Goal: Task Accomplishment & Management: Manage account settings

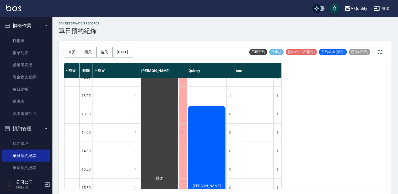
scroll to position [52, 0]
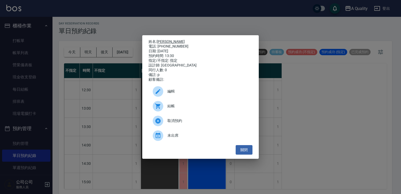
click at [161, 39] on link "[PERSON_NAME]" at bounding box center [171, 41] width 28 height 4
click at [159, 39] on link "[PERSON_NAME]" at bounding box center [171, 41] width 28 height 4
click at [245, 152] on button "關閉" at bounding box center [244, 150] width 17 height 10
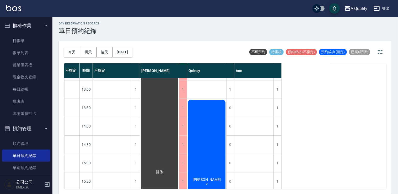
scroll to position [105, 0]
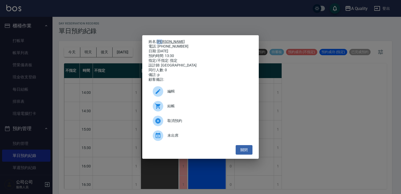
drag, startPoint x: 169, startPoint y: 38, endPoint x: 157, endPoint y: 41, distance: 12.1
click at [157, 41] on p "姓名: 吳素貞" at bounding box center [201, 41] width 104 height 5
copy link "[PERSON_NAME]"
click at [74, 108] on div "姓名: 吳素貞 電話: 091757662 日期: 2025/08/19 預約時間: 13:30 指定/不指定: 指定 設計師: Quincy 同行人數: 0…" at bounding box center [200, 97] width 401 height 194
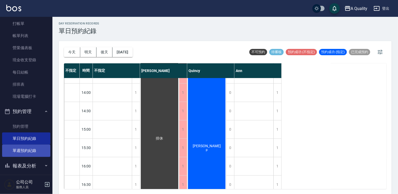
scroll to position [34, 0]
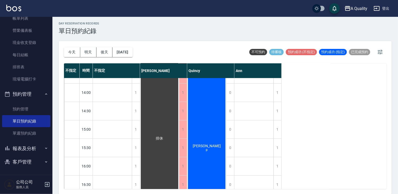
click at [30, 160] on button "客戶管理" at bounding box center [26, 162] width 48 height 14
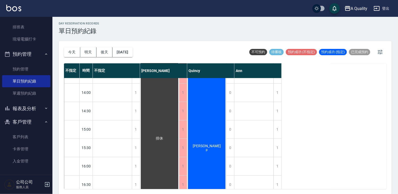
scroll to position [75, 0]
click at [20, 137] on link "客戶列表" at bounding box center [26, 136] width 48 height 12
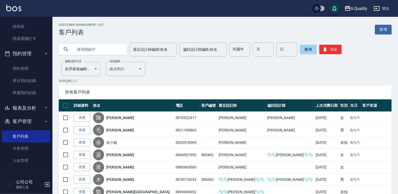
paste input "[PERSON_NAME]"
type input "[PERSON_NAME]"
click at [307, 48] on button "搜尋" at bounding box center [308, 49] width 17 height 9
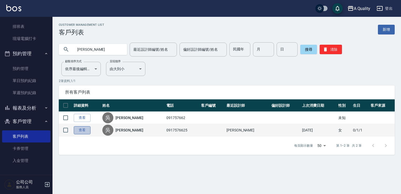
click at [82, 132] on link "查看" at bounding box center [82, 130] width 17 height 8
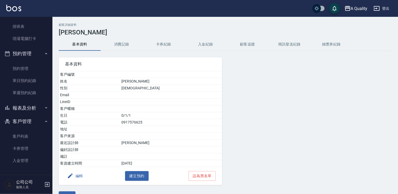
click at [119, 44] on button "消費記錄" at bounding box center [122, 44] width 42 height 13
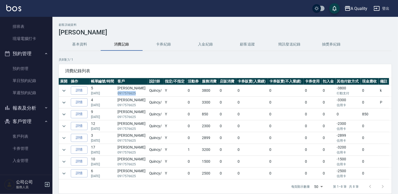
drag, startPoint x: 120, startPoint y: 93, endPoint x: 136, endPoint y: 92, distance: 16.8
click at [136, 92] on p "0917576625" at bounding box center [132, 93] width 29 height 5
drag, startPoint x: 136, startPoint y: 92, endPoint x: 116, endPoint y: 88, distance: 20.7
click at [116, 88] on td "5 01/13/2025" at bounding box center [103, 91] width 27 height 12
drag, startPoint x: 120, startPoint y: 87, endPoint x: 136, endPoint y: 92, distance: 17.8
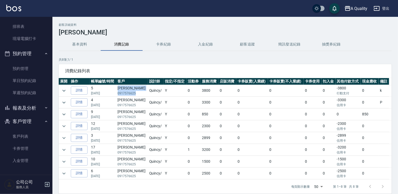
click at [136, 92] on td "吳素貞 0917576625" at bounding box center [132, 91] width 31 height 12
copy td "吳素貞 0917576625"
drag, startPoint x: 38, startPoint y: 81, endPoint x: 37, endPoint y: 86, distance: 4.5
click at [38, 81] on link "單日預約紀錄" at bounding box center [26, 81] width 48 height 12
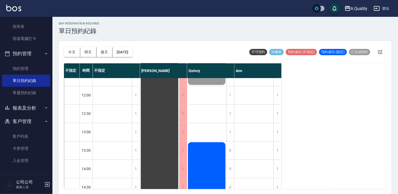
scroll to position [105, 0]
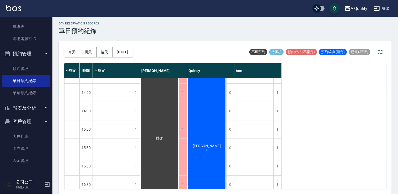
drag, startPoint x: 208, startPoint y: 116, endPoint x: 205, endPoint y: 115, distance: 3.7
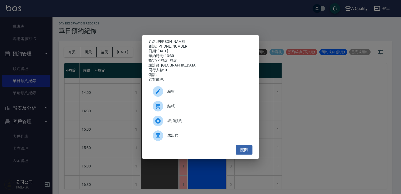
drag, startPoint x: 173, startPoint y: 92, endPoint x: 164, endPoint y: 83, distance: 12.6
click at [172, 92] on span "編輯" at bounding box center [207, 91] width 81 height 6
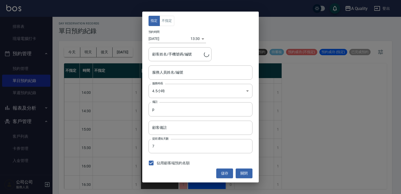
type input "Quincy(無代號)"
type input "吳素貞/091757662"
click at [188, 52] on input "吳素貞/091757662" at bounding box center [176, 54] width 50 height 9
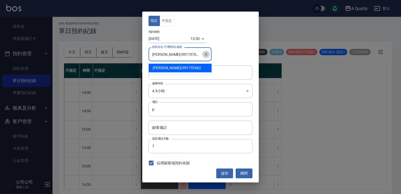
drag, startPoint x: 205, startPoint y: 55, endPoint x: 193, endPoint y: 51, distance: 12.2
click at [203, 55] on button "Clear" at bounding box center [205, 54] width 7 height 7
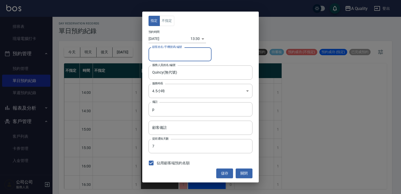
paste input "吳素貞 0917576625"
drag, startPoint x: 164, startPoint y: 54, endPoint x: 144, endPoint y: 57, distance: 20.6
click at [144, 57] on div "指定 不指定 預約時間 2025/08/19 13:30 1755581400000 顧客姓名/手機號碼/編號 吳素貞 0917576625 顧客姓名/手機號…" at bounding box center [200, 97] width 117 height 170
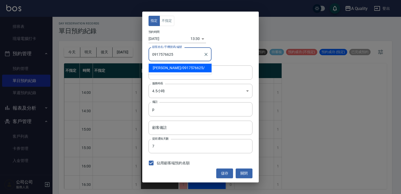
click at [165, 69] on span "吳素貞 / 0917576625 /" at bounding box center [180, 68] width 63 height 9
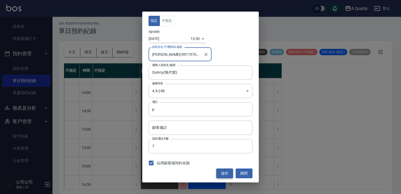
type input "吳素貞/0917576625/"
click at [226, 170] on button "儲存" at bounding box center [224, 173] width 17 height 10
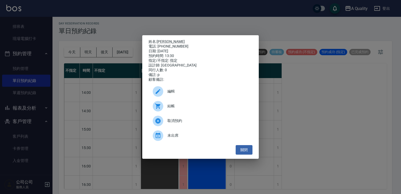
click at [37, 152] on div "姓名: 吳素貞 電話: 0917576625 日期: 2025/08/19 預約時間: 13:30 指定/不指定: 指定 設計師: Quincy 同行人數: …" at bounding box center [200, 97] width 401 height 194
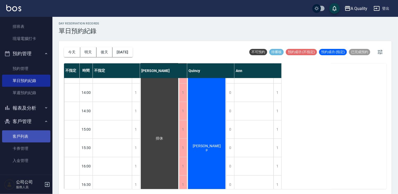
click at [33, 135] on link "客戶列表" at bounding box center [26, 136] width 48 height 12
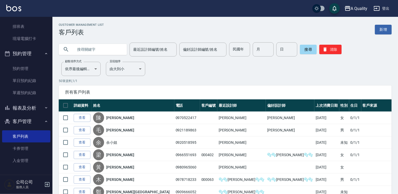
click at [86, 49] on input "text" at bounding box center [97, 49] width 49 height 14
paste input "吳素貞 0917576625"
drag, startPoint x: 111, startPoint y: 49, endPoint x: 87, endPoint y: 51, distance: 23.7
click at [87, 51] on input "吳素貞 0917576625" at bounding box center [97, 49] width 49 height 14
type input "[PERSON_NAME]"
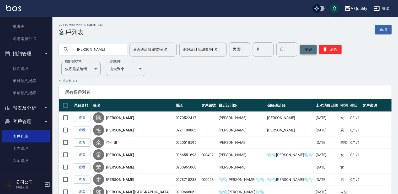
click at [312, 48] on button "搜尋" at bounding box center [308, 49] width 17 height 9
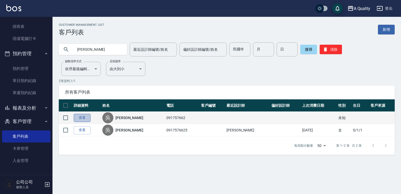
click at [88, 117] on link "查看" at bounding box center [82, 118] width 17 height 8
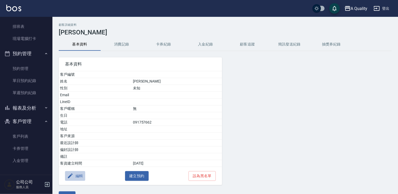
click at [72, 173] on icon "button" at bounding box center [70, 175] width 5 height 5
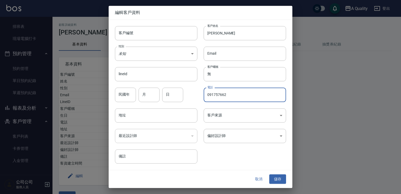
drag, startPoint x: 232, startPoint y: 92, endPoint x: 182, endPoint y: 106, distance: 51.9
click at [182, 106] on div "客戶編號 客戶編號 客戶姓名 吳素貞 客戶姓名 性別 未知 UNKNOWN 性別 Email Email lineId lineId 客戶暱稱 無 客戶暱稱 …" at bounding box center [197, 92] width 177 height 144
type input "0000000000000"
click at [276, 175] on button "儲存" at bounding box center [277, 179] width 17 height 10
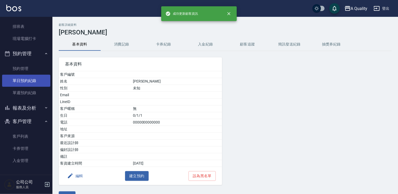
click at [47, 78] on link "單日預約紀錄" at bounding box center [26, 81] width 48 height 12
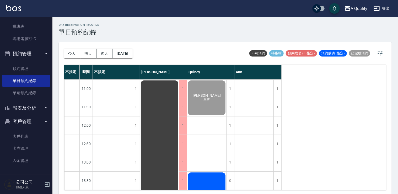
scroll to position [79, 0]
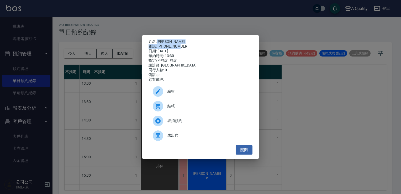
drag, startPoint x: 157, startPoint y: 39, endPoint x: 182, endPoint y: 43, distance: 24.9
click at [182, 43] on div "姓名: 吳素貞 電話: 0917576625 日期: 2025/08/19 預約時間: 13:30 指定/不指定: 指定 設計師: Quincy 同行人數: …" at bounding box center [201, 60] width 104 height 43
drag, startPoint x: 182, startPoint y: 43, endPoint x: 176, endPoint y: 45, distance: 5.7
click at [176, 45] on div "電話: 0917576625" at bounding box center [201, 46] width 104 height 5
click at [181, 94] on span "編輯" at bounding box center [207, 91] width 81 height 6
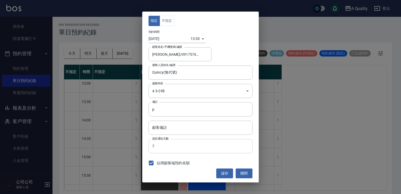
drag, startPoint x: 242, startPoint y: 176, endPoint x: 235, endPoint y: 152, distance: 25.1
click at [243, 174] on button "關閉" at bounding box center [244, 173] width 17 height 10
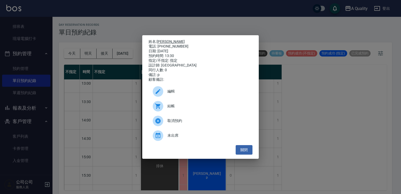
click at [161, 40] on link "[PERSON_NAME]" at bounding box center [171, 41] width 28 height 4
click at [246, 153] on button "關閉" at bounding box center [244, 150] width 17 height 10
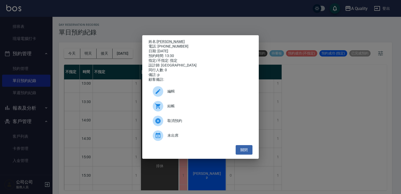
drag, startPoint x: 244, startPoint y: 150, endPoint x: 237, endPoint y: 146, distance: 7.6
click at [244, 150] on button "關閉" at bounding box center [244, 150] width 17 height 10
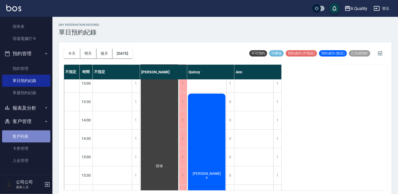
click at [26, 136] on link "客戶列表" at bounding box center [26, 136] width 48 height 12
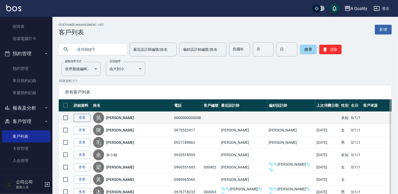
click at [80, 119] on link "查看" at bounding box center [82, 118] width 17 height 8
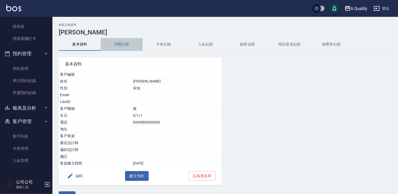
click at [126, 46] on button "消費記錄" at bounding box center [122, 44] width 42 height 13
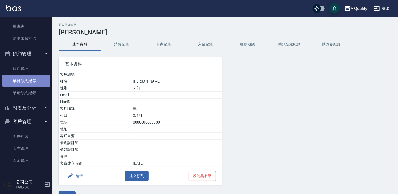
click at [28, 82] on link "單日預約紀錄" at bounding box center [26, 81] width 48 height 12
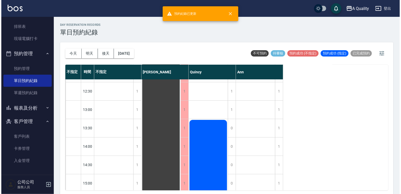
scroll to position [157, 0]
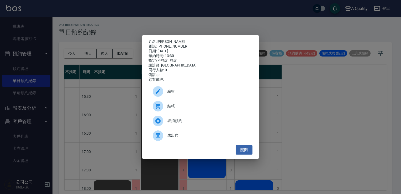
click at [166, 39] on link "[PERSON_NAME]" at bounding box center [171, 41] width 28 height 4
click at [163, 41] on link "[PERSON_NAME]" at bounding box center [171, 41] width 28 height 4
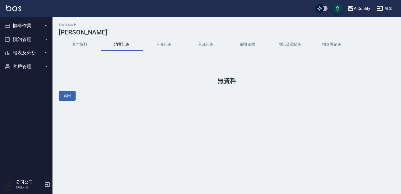
click at [75, 45] on button "基本資料" at bounding box center [80, 44] width 42 height 13
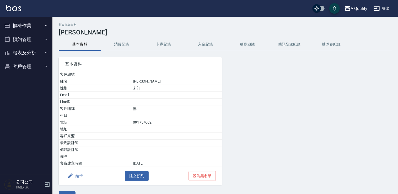
click at [138, 46] on button "消費記錄" at bounding box center [122, 44] width 42 height 13
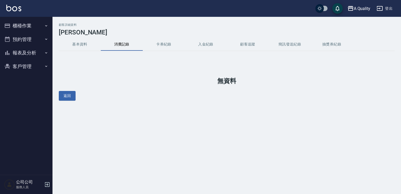
click at [128, 45] on button "消費記錄" at bounding box center [122, 44] width 42 height 13
drag, startPoint x: 60, startPoint y: 45, endPoint x: 68, endPoint y: 45, distance: 7.9
click at [63, 45] on button "基本資料" at bounding box center [80, 44] width 42 height 13
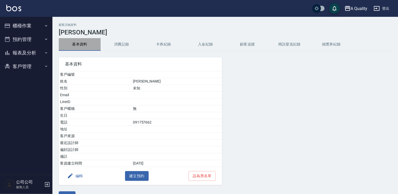
click at [78, 43] on button "基本資料" at bounding box center [80, 44] width 42 height 13
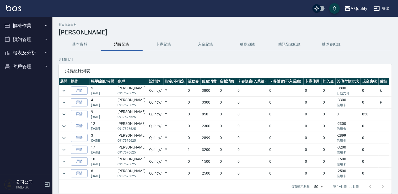
click at [88, 51] on div "顧客詳細資料 吳素貞 基本資料 消費記錄 卡券紀錄 入金紀錄 顧客追蹤 簡訊發送紀錄 抽獎券紀錄 共 8 筆, 1 / 1 消費紀錄列表 展開 操作 帳單編號…" at bounding box center [225, 116] width 346 height 186
click at [76, 44] on button "基本資料" at bounding box center [80, 44] width 42 height 13
click at [73, 43] on button "基本資料" at bounding box center [80, 44] width 42 height 13
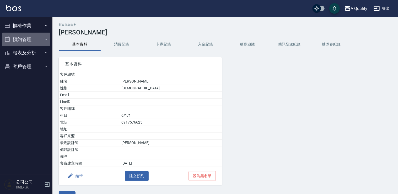
click at [24, 37] on button "預約管理" at bounding box center [26, 40] width 48 height 14
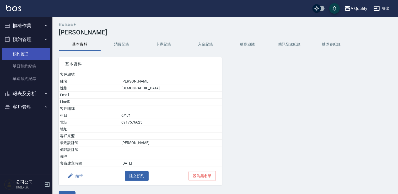
click at [25, 52] on link "預約管理" at bounding box center [26, 54] width 48 height 12
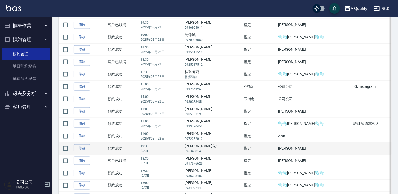
scroll to position [394, 0]
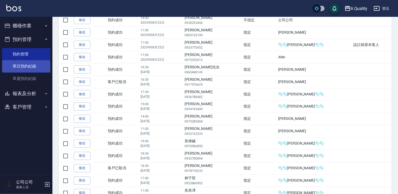
drag, startPoint x: 16, startPoint y: 66, endPoint x: 30, endPoint y: 62, distance: 14.4
click at [17, 65] on link "單日預約紀錄" at bounding box center [26, 66] width 48 height 12
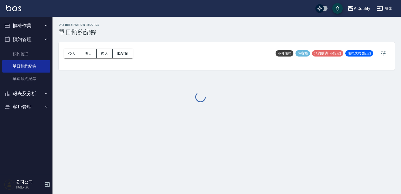
drag, startPoint x: 125, startPoint y: 57, endPoint x: 130, endPoint y: 54, distance: 6.0
click at [128, 55] on div at bounding box center [200, 97] width 401 height 194
click at [132, 53] on div at bounding box center [200, 97] width 401 height 194
click at [129, 53] on div at bounding box center [200, 97] width 401 height 194
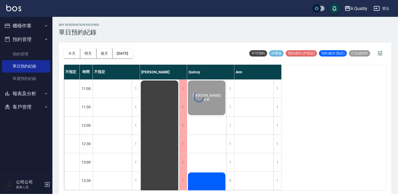
click at [129, 53] on div "day Reservation records 單日預約紀錄 今天 明天 後天 2025/08/19 不可預約 待審核 預約成功 (不指定) 預約成功 (指定…" at bounding box center [225, 106] width 346 height 178
click at [129, 53] on button "2025/08/19" at bounding box center [123, 54] width 20 height 10
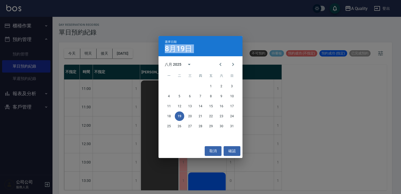
click at [129, 53] on div "選擇日期 8月19日 八月 2025 一 二 三 四 五 六 日 1 2 3 4 5 6 7 8 9 10 11 12 13 14 15 16 17 18 1…" at bounding box center [200, 97] width 401 height 194
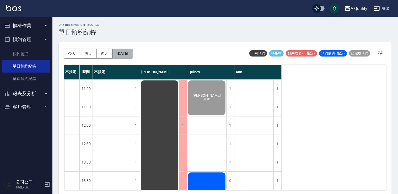
click at [133, 52] on button "2025/08/19" at bounding box center [123, 54] width 20 height 10
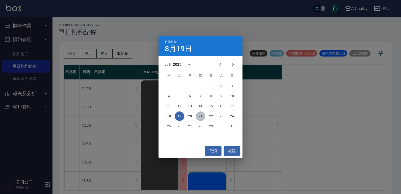
click at [198, 115] on button "21" at bounding box center [200, 115] width 9 height 9
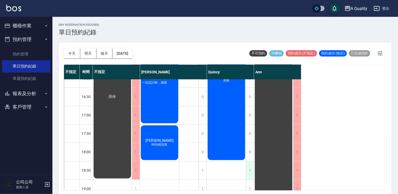
scroll to position [198, 0]
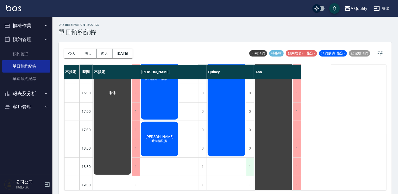
click at [253, 167] on div "1" at bounding box center [250, 166] width 8 height 18
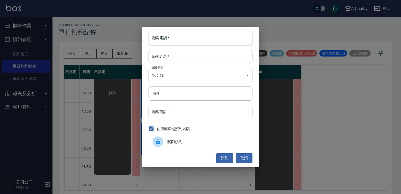
click at [217, 148] on div "關閉預約" at bounding box center [201, 141] width 104 height 15
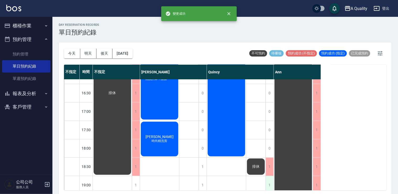
click at [271, 180] on div "1" at bounding box center [270, 185] width 8 height 18
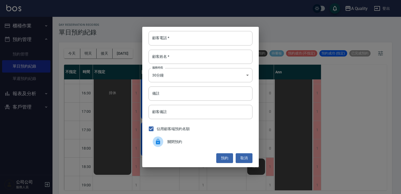
click at [220, 151] on div "顧客電話   * 顧客電話   * 顧客姓名   * 顧客姓名   * 服務時長 30分鐘 1 服務時長 備註 備註 顧客備註 顧客備註 佔用顧客端預約名額 …" at bounding box center [200, 97] width 117 height 140
click at [220, 145] on div "關閉預約" at bounding box center [201, 141] width 104 height 15
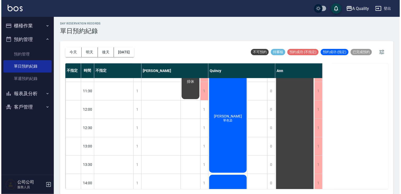
scroll to position [26, 0]
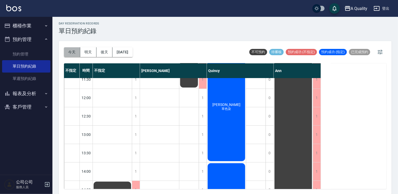
click at [72, 50] on button "今天" at bounding box center [72, 52] width 16 height 10
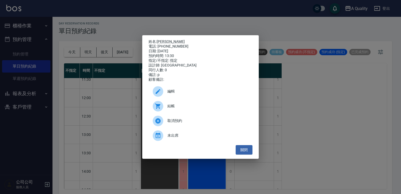
click at [163, 36] on div "姓名: 吳素貞 電話: 0917576625 日期: 2025/08/19 預約時間: 13:30 指定/不指定: 指定 設計師: Quincy 同行人數: …" at bounding box center [200, 97] width 117 height 124
click at [163, 40] on link "[PERSON_NAME]" at bounding box center [171, 41] width 28 height 4
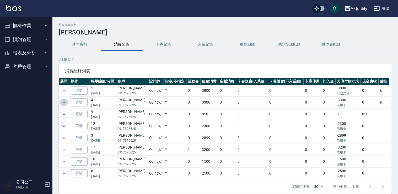
drag, startPoint x: 64, startPoint y: 101, endPoint x: 65, endPoint y: 97, distance: 4.2
click at [64, 101] on icon "expand row" at bounding box center [64, 102] width 6 height 6
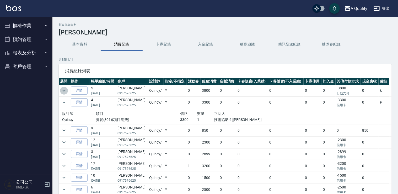
click at [66, 89] on icon "expand row" at bounding box center [64, 90] width 6 height 6
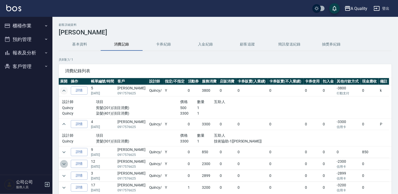
click at [65, 164] on icon "expand row" at bounding box center [64, 164] width 6 height 6
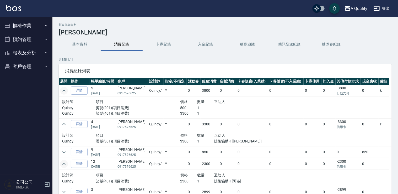
click at [65, 164] on icon "expand row" at bounding box center [64, 164] width 6 height 6
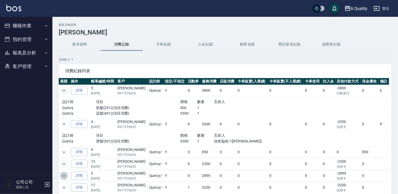
click at [63, 175] on icon "expand row" at bounding box center [64, 175] width 6 height 6
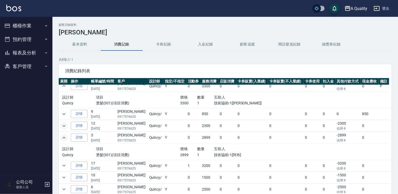
scroll to position [39, 0]
